Goal: Task Accomplishment & Management: Manage account settings

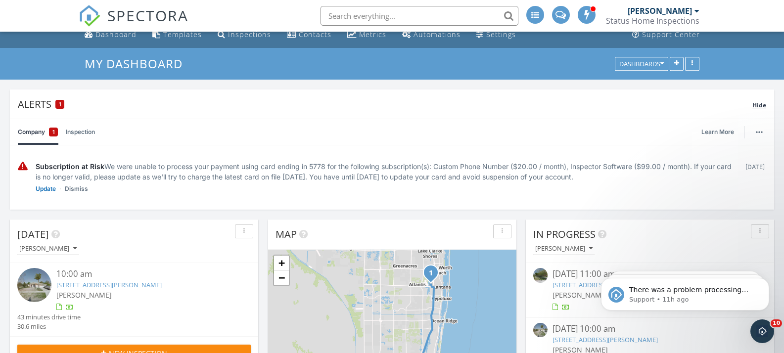
scroll to position [13, 0]
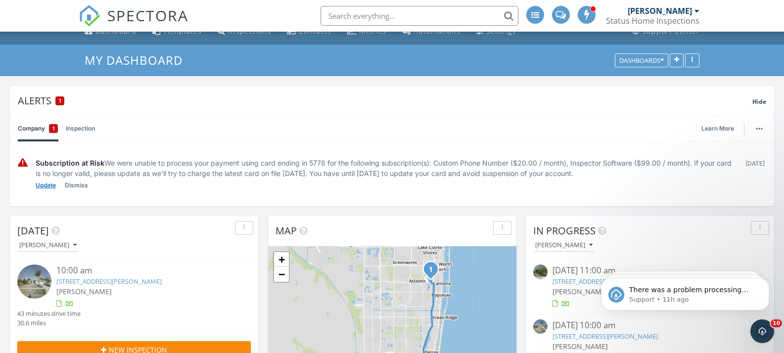
click at [49, 185] on link "Update" at bounding box center [46, 185] width 20 height 10
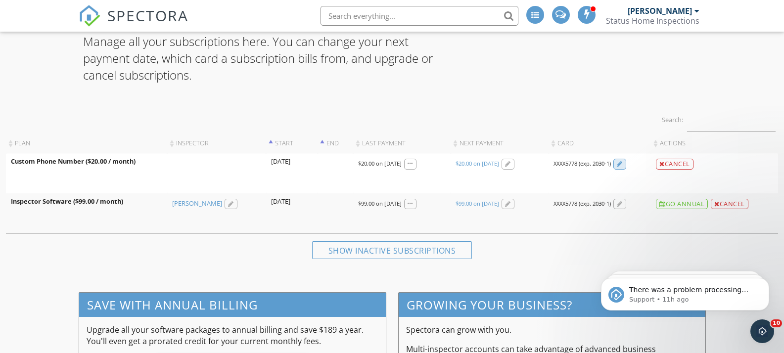
click at [619, 162] on div at bounding box center [619, 164] width 13 height 11
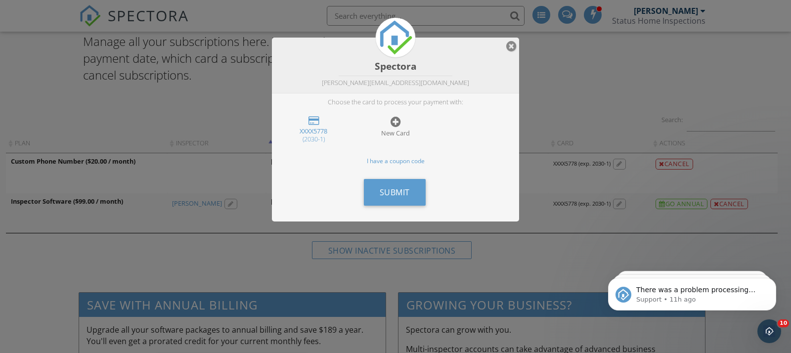
click at [394, 124] on div at bounding box center [396, 122] width 10 height 12
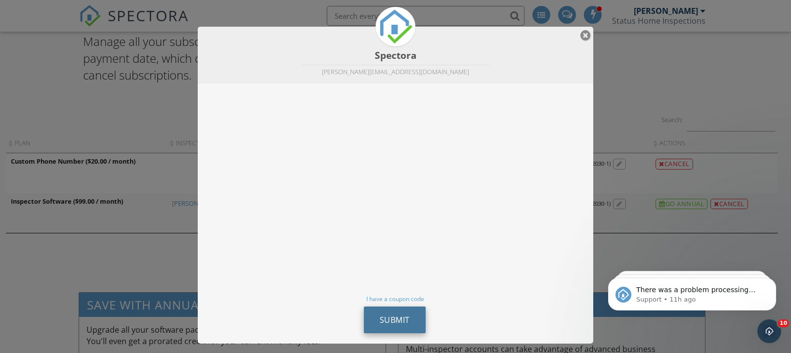
click at [398, 315] on span "Submit" at bounding box center [395, 320] width 30 height 11
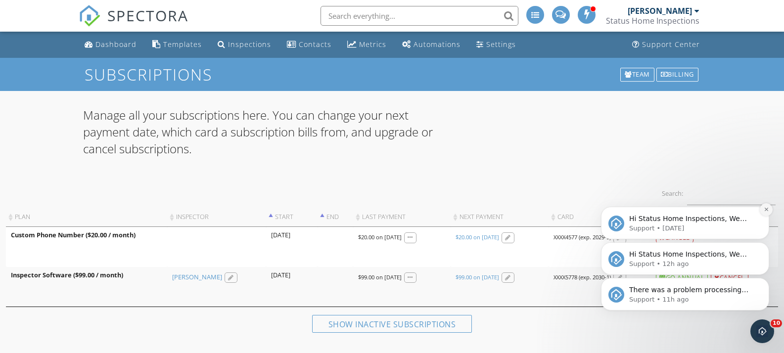
click at [763, 211] on button "Dismiss notification" at bounding box center [766, 209] width 13 height 13
click at [762, 244] on button "Dismiss notification" at bounding box center [766, 245] width 13 height 13
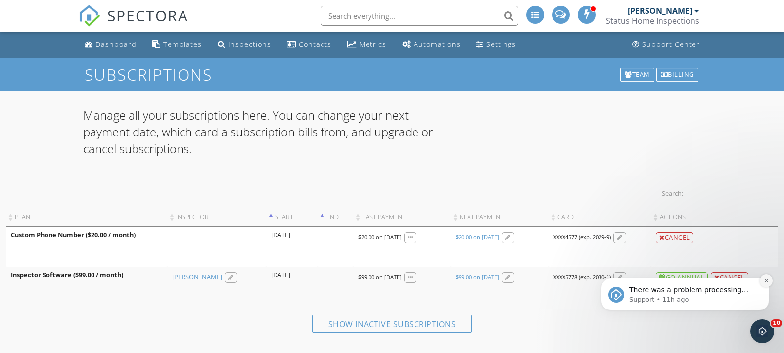
click at [763, 285] on button "Dismiss notification" at bounding box center [766, 280] width 13 height 13
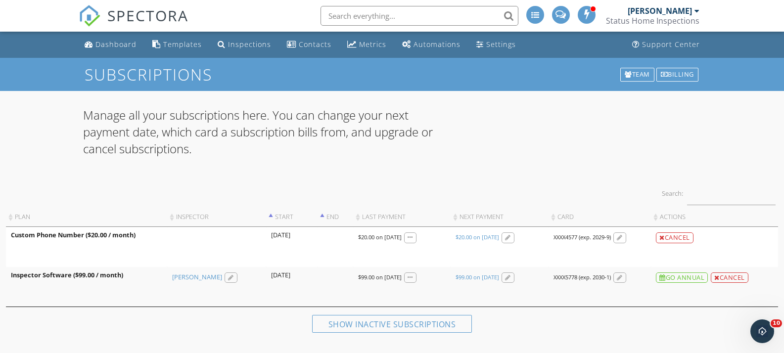
scroll to position [2, 0]
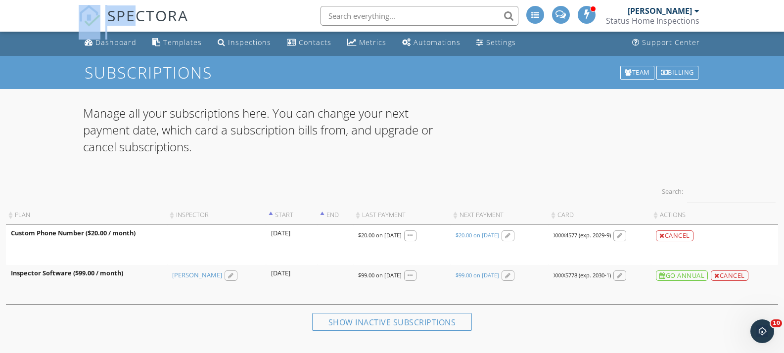
drag, startPoint x: 50, startPoint y: 20, endPoint x: 135, endPoint y: 13, distance: 85.4
click at [134, 13] on nav "SPECTORA Christopher Burton Status Home Inspections Role: Inspector Dashboard N…" at bounding box center [392, 16] width 784 height 32
drag, startPoint x: 234, startPoint y: 13, endPoint x: 280, endPoint y: 17, distance: 45.7
click at [287, 18] on div "SPECTORA Christopher Burton Status Home Inspections Role: Inspector Dashboard N…" at bounding box center [392, 16] width 627 height 32
